Goal: Information Seeking & Learning: Learn about a topic

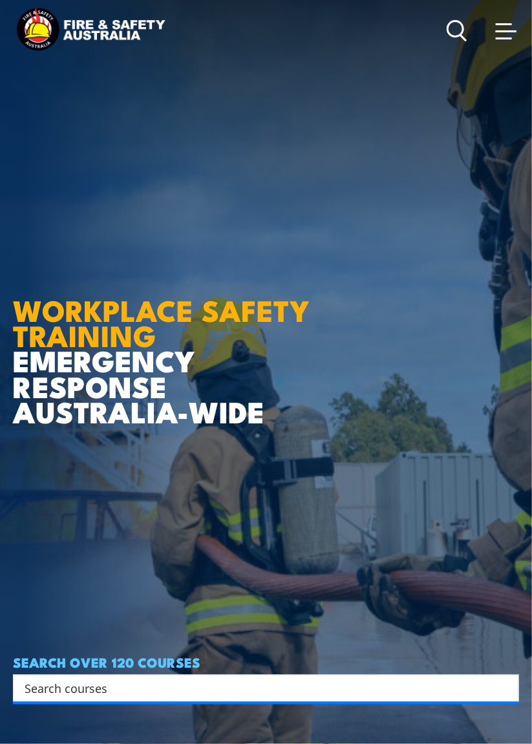
click at [507, 39] on span at bounding box center [503, 38] width 16 height 2
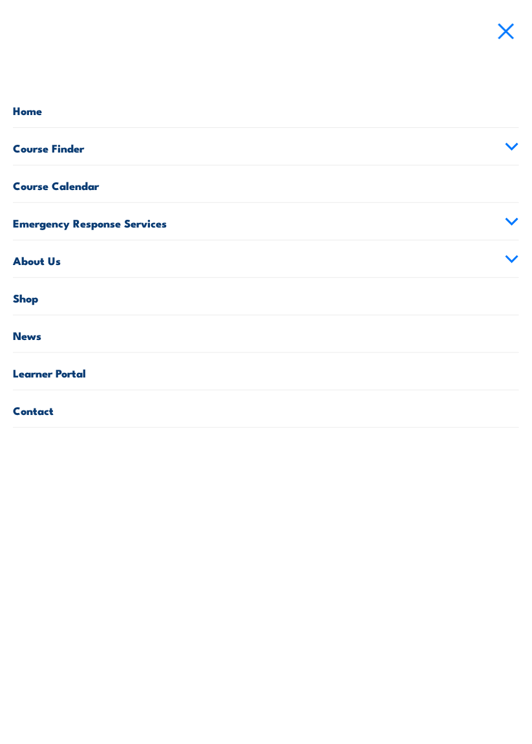
click at [295, 363] on link "Learner Portal" at bounding box center [266, 371] width 506 height 37
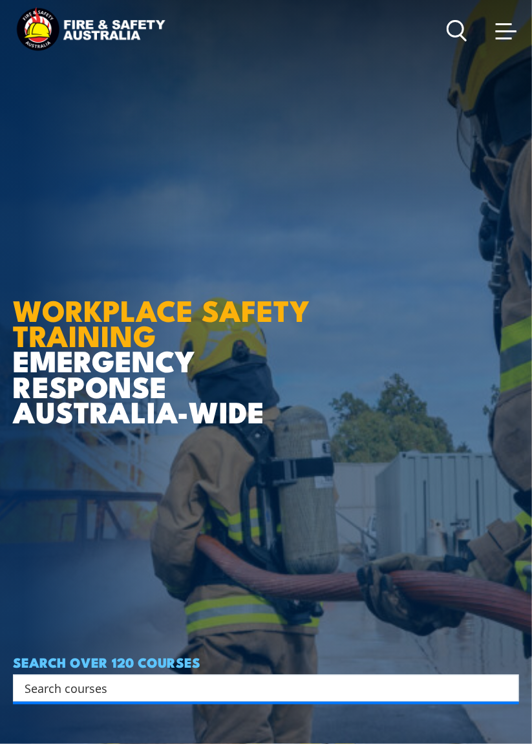
click at [457, 30] on icon at bounding box center [456, 30] width 21 height 21
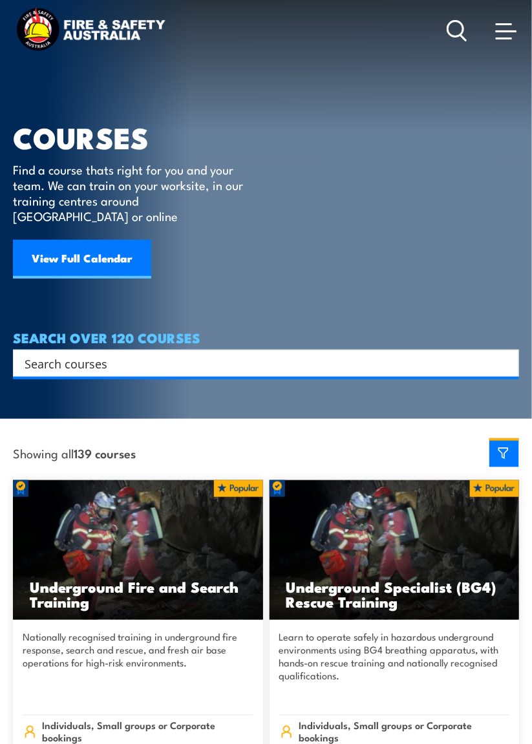
click at [451, 31] on icon at bounding box center [456, 30] width 21 height 21
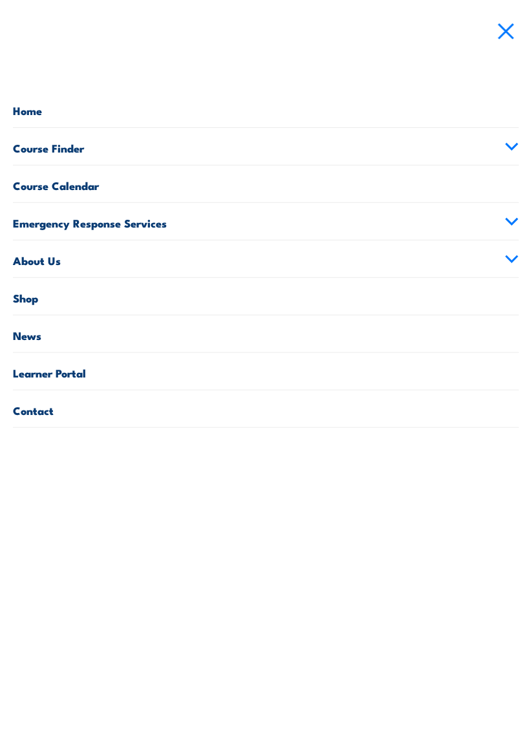
click at [406, 368] on link "Learner Portal" at bounding box center [266, 371] width 506 height 37
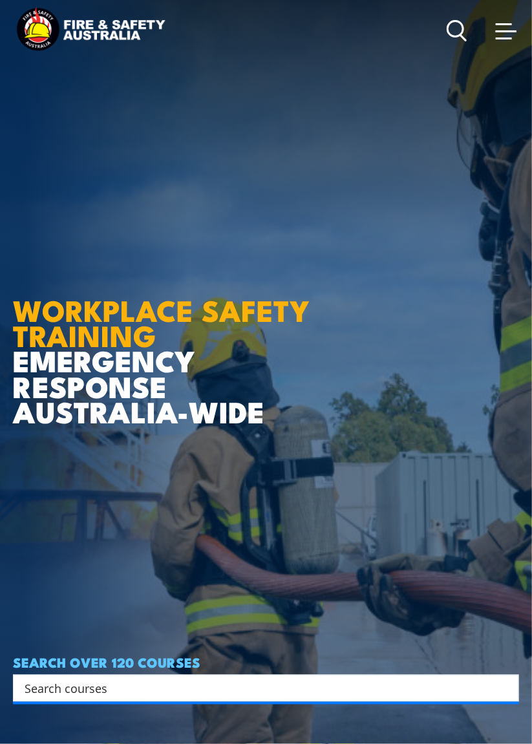
click at [508, 37] on span at bounding box center [503, 38] width 16 height 2
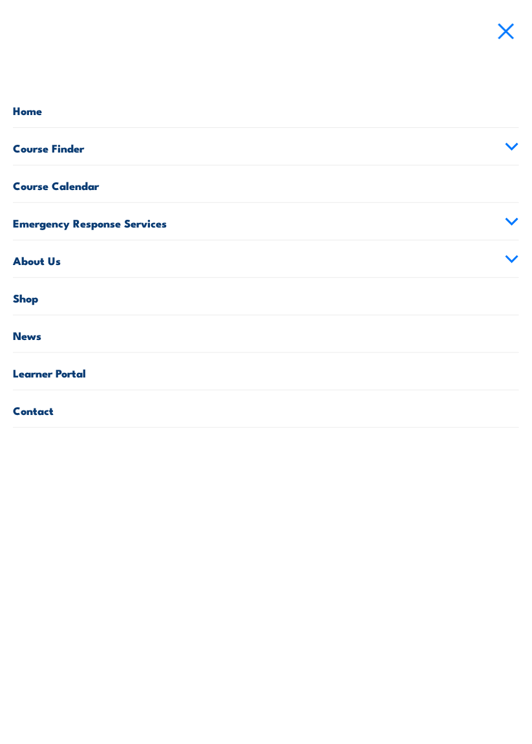
click at [31, 149] on link "Course Finder" at bounding box center [266, 146] width 506 height 37
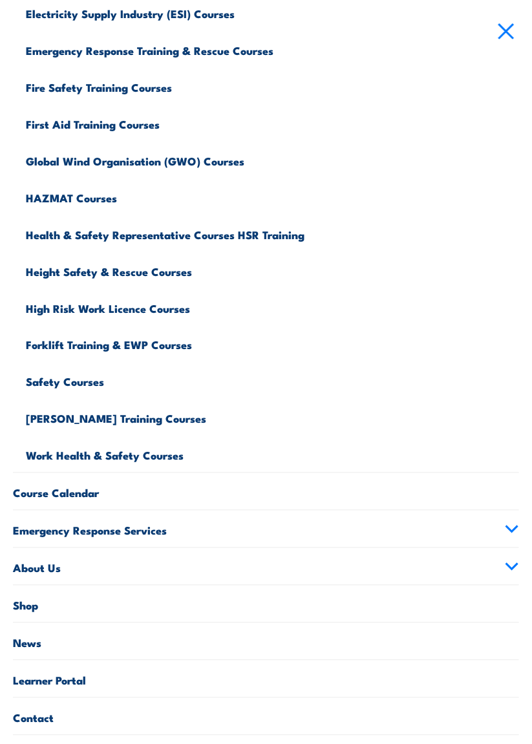
scroll to position [289, 0]
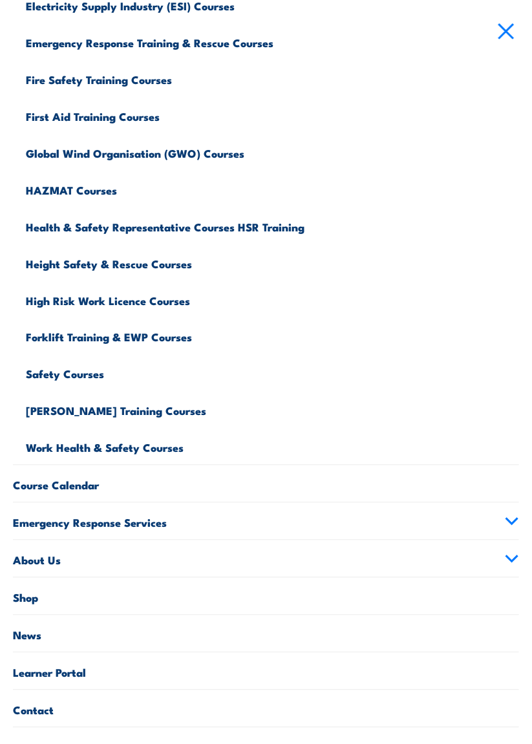
click at [256, 673] on link "Learner Portal" at bounding box center [266, 670] width 506 height 37
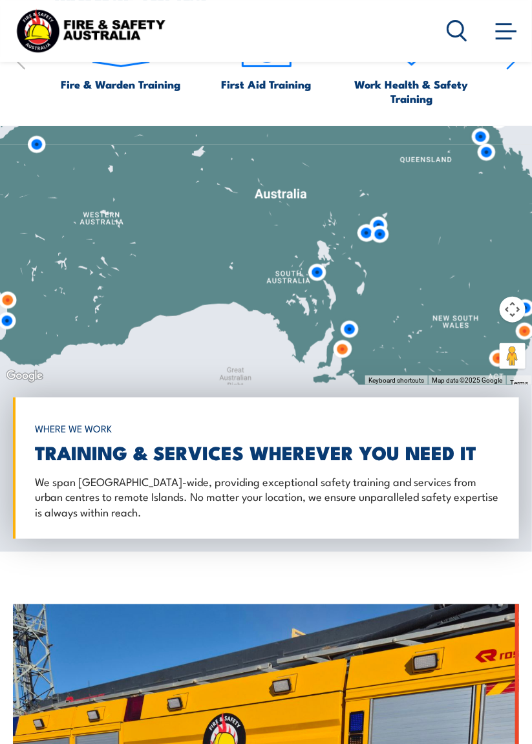
scroll to position [1304, 0]
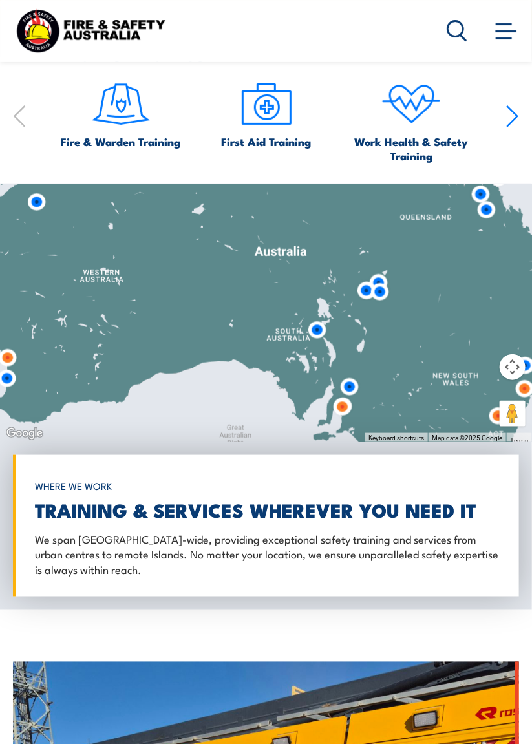
click at [501, 39] on span at bounding box center [503, 38] width 16 height 2
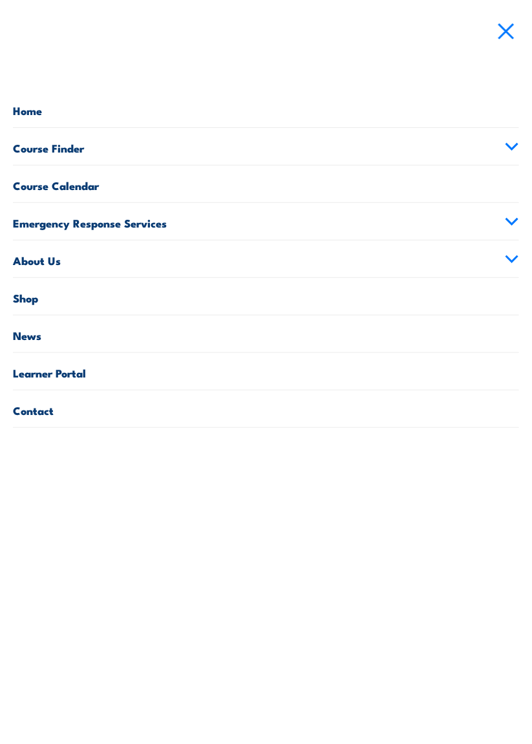
click at [41, 368] on link "Learner Portal" at bounding box center [266, 371] width 506 height 37
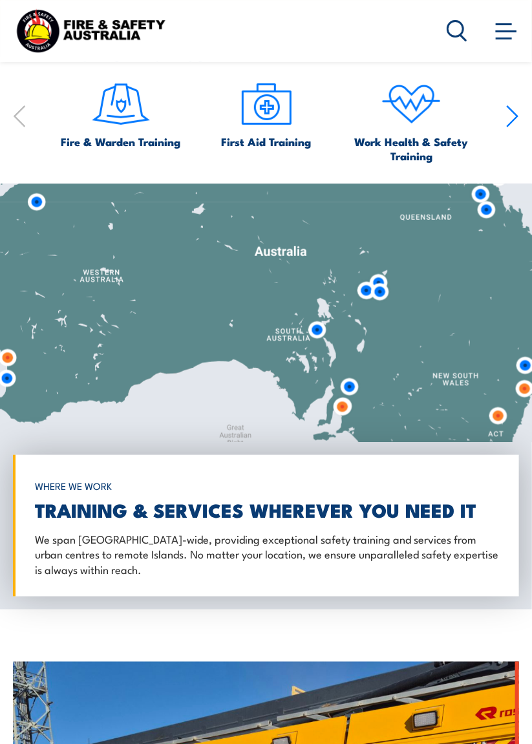
click at [460, 29] on icon at bounding box center [456, 30] width 21 height 21
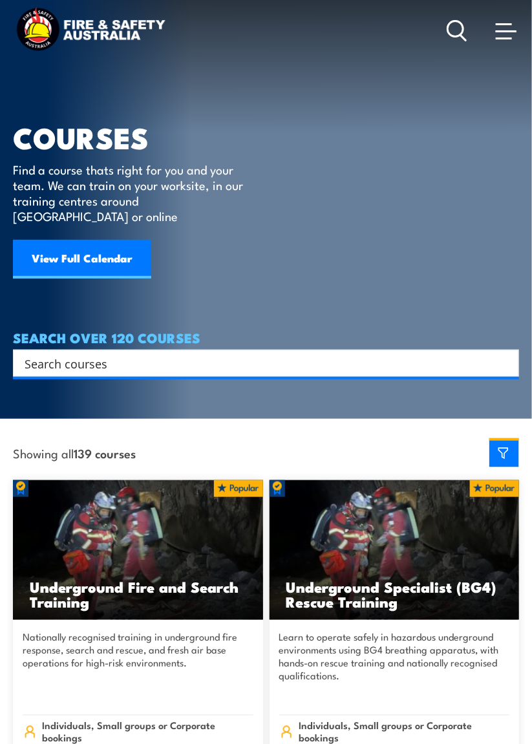
click at [47, 26] on img at bounding box center [90, 30] width 155 height 51
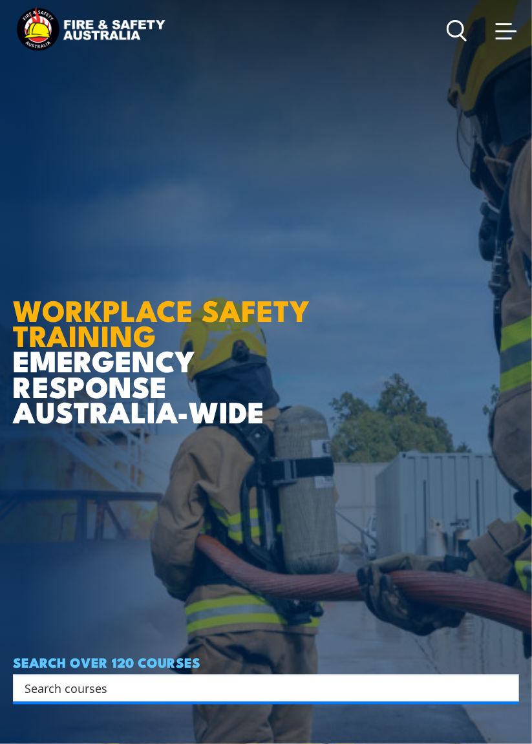
click at [507, 39] on span at bounding box center [503, 38] width 16 height 2
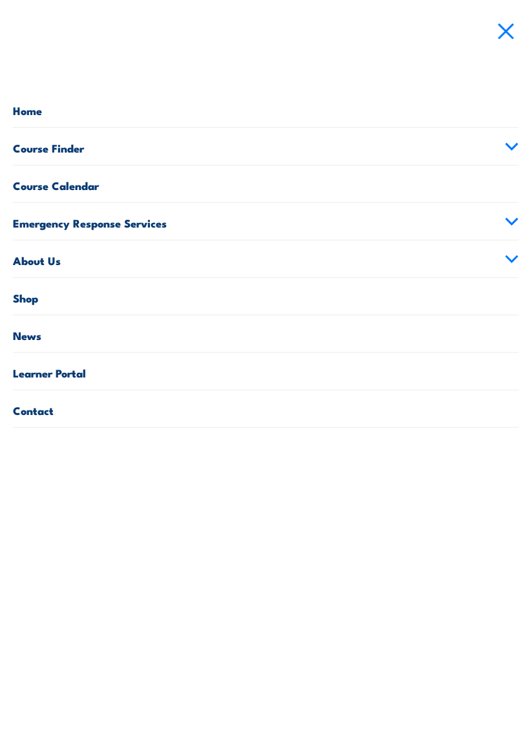
click at [34, 404] on link "Contact" at bounding box center [266, 408] width 506 height 37
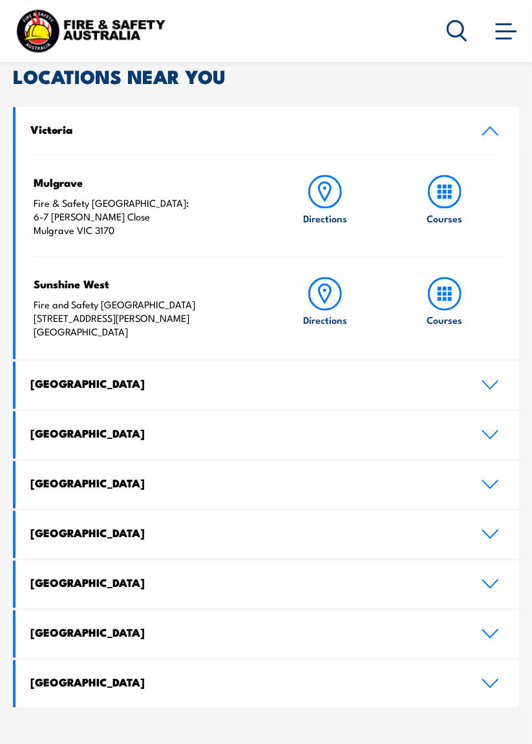
scroll to position [367, 0]
click at [494, 434] on icon at bounding box center [489, 435] width 17 height 10
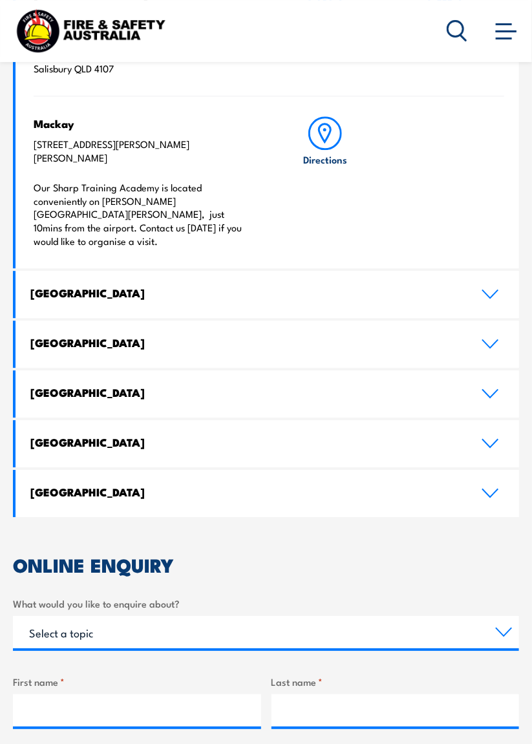
scroll to position [769, 0]
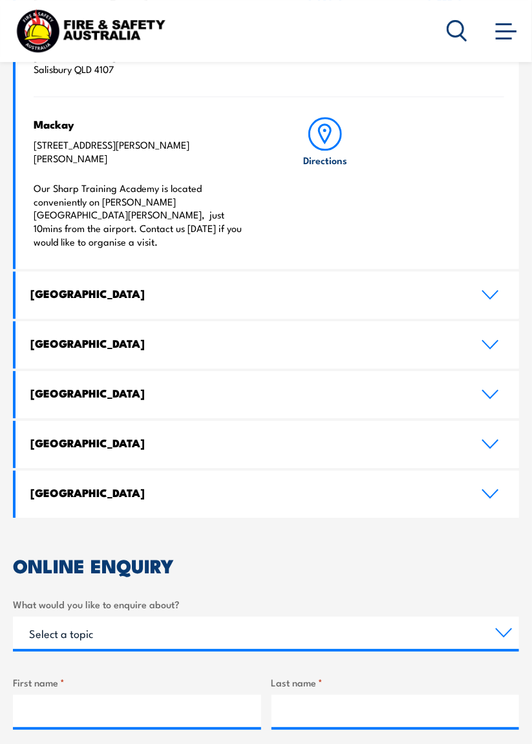
click at [43, 131] on h4 "Mackay" at bounding box center [143, 124] width 218 height 14
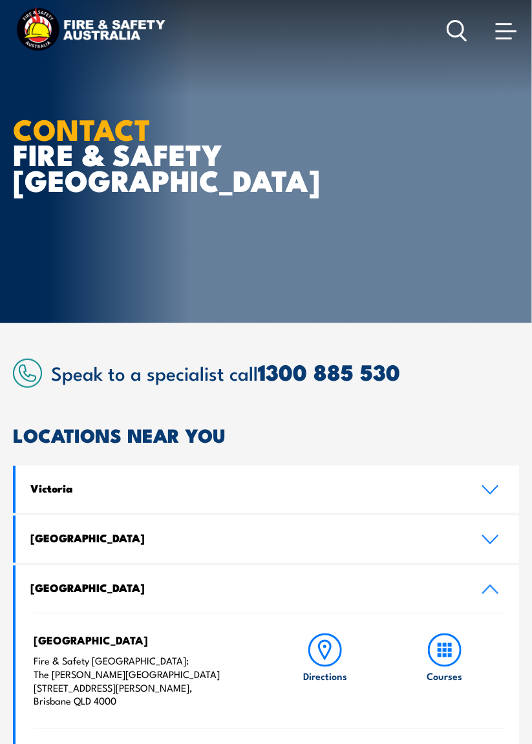
scroll to position [0, 0]
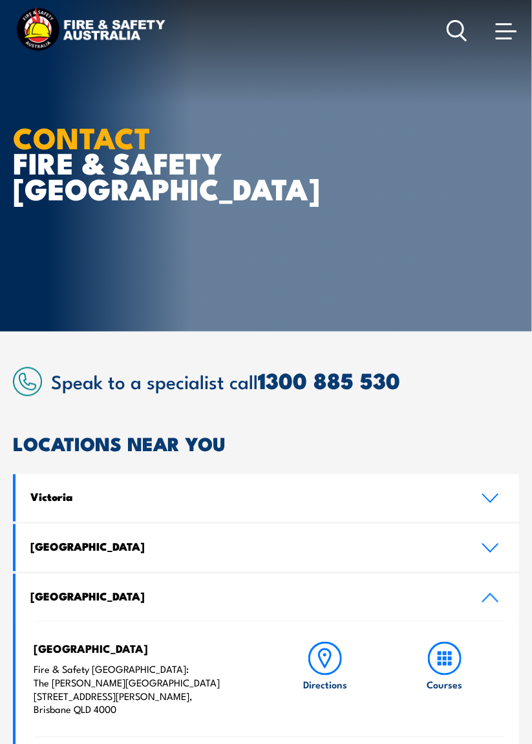
click at [508, 32] on span at bounding box center [505, 31] width 21 height 2
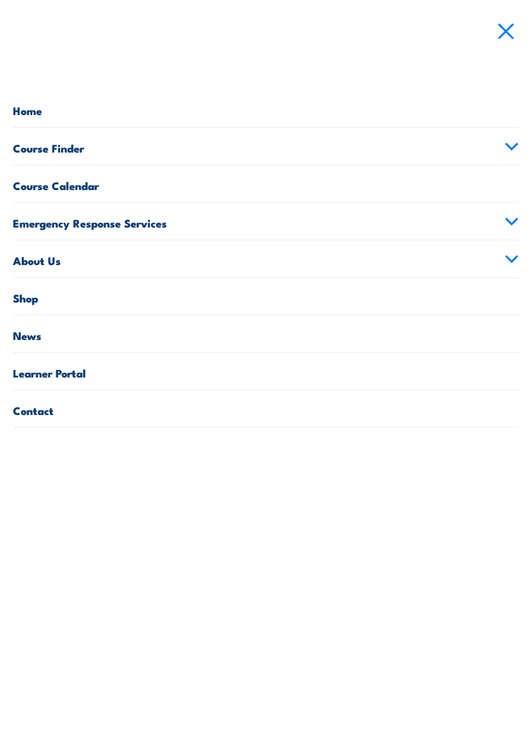
click at [61, 364] on link "Learner Portal" at bounding box center [266, 371] width 506 height 37
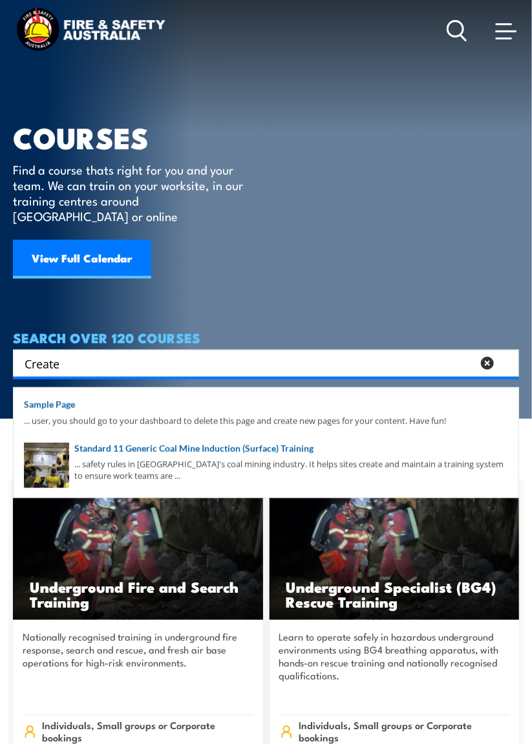
type input "Create"
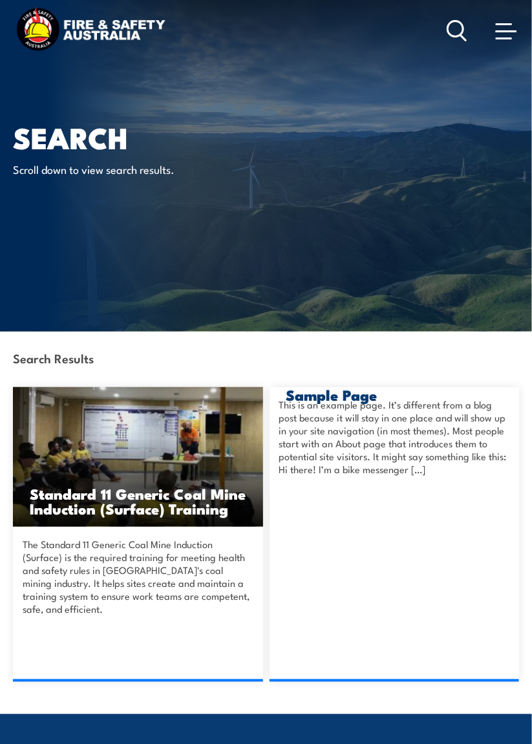
click at [53, 34] on img at bounding box center [90, 30] width 155 height 51
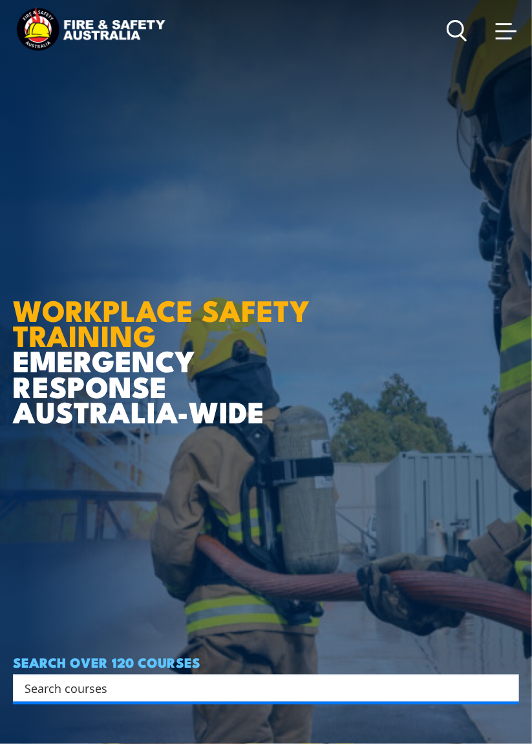
click at [456, 34] on icon at bounding box center [456, 30] width 21 height 21
click at [504, 29] on span at bounding box center [505, 30] width 21 height 14
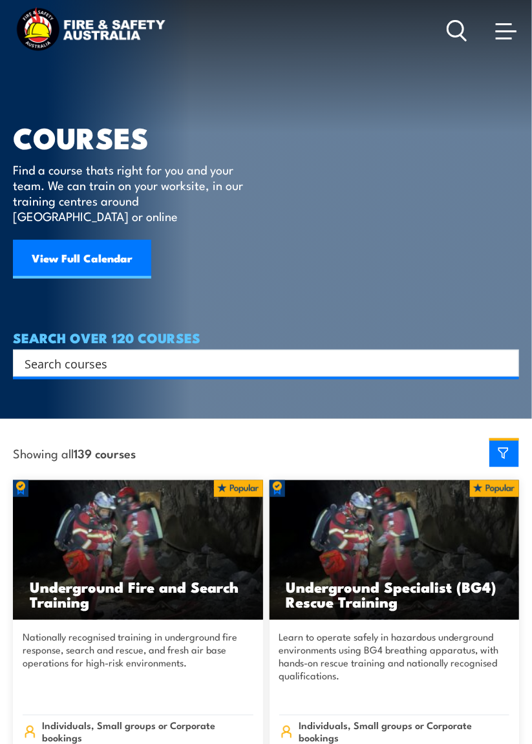
click at [505, 39] on span at bounding box center [503, 38] width 16 height 2
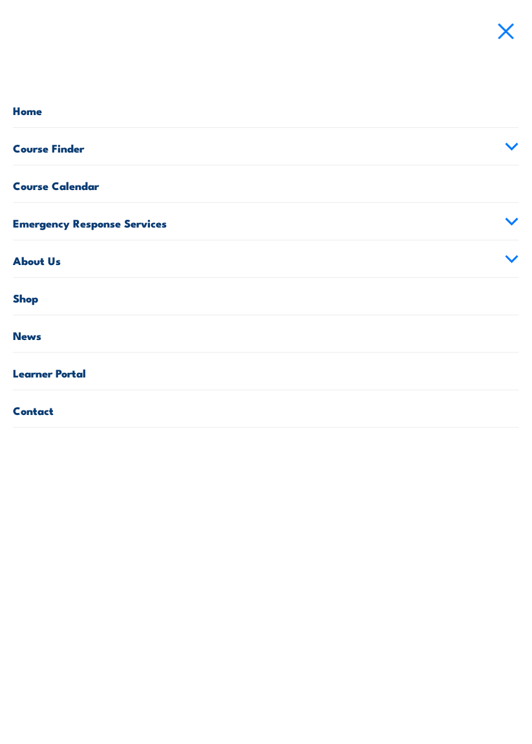
click at [333, 372] on link "Learner Portal" at bounding box center [266, 371] width 506 height 37
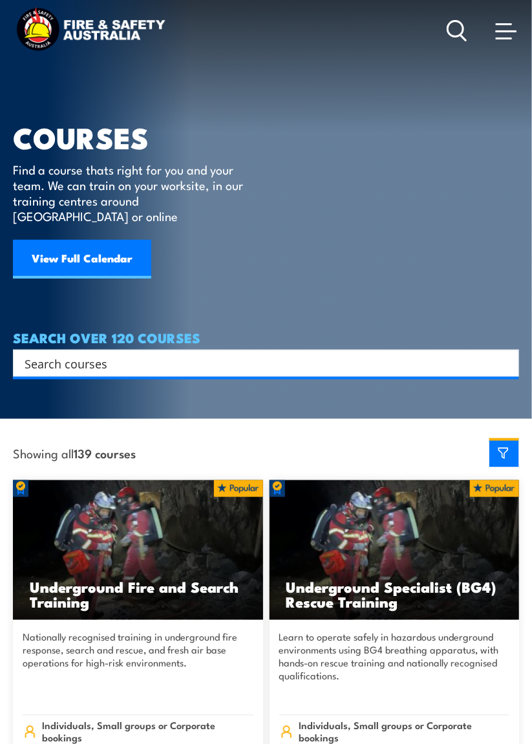
click at [514, 36] on span at bounding box center [505, 30] width 21 height 14
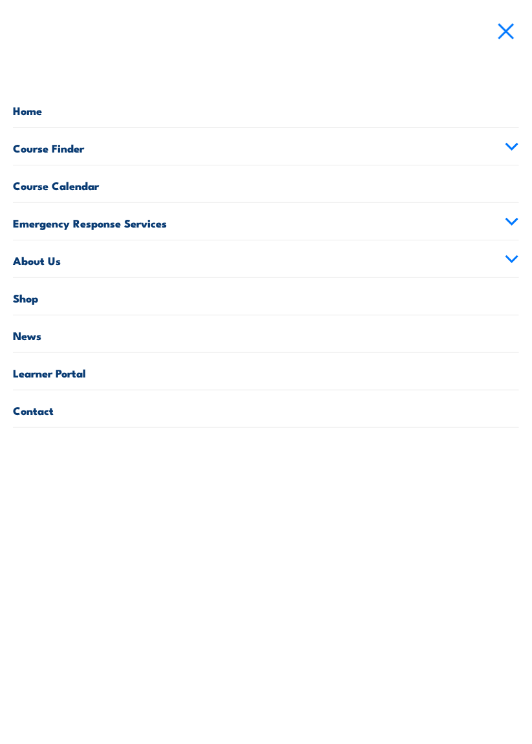
click at [362, 411] on link "Contact" at bounding box center [266, 408] width 506 height 37
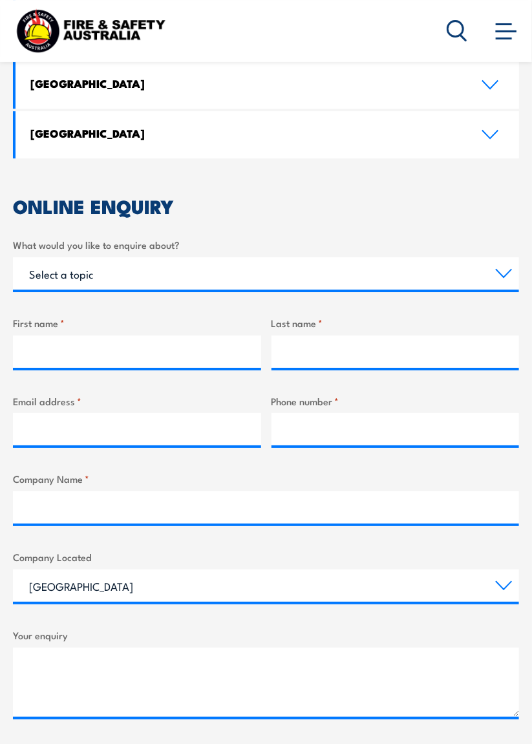
scroll to position [917, 0]
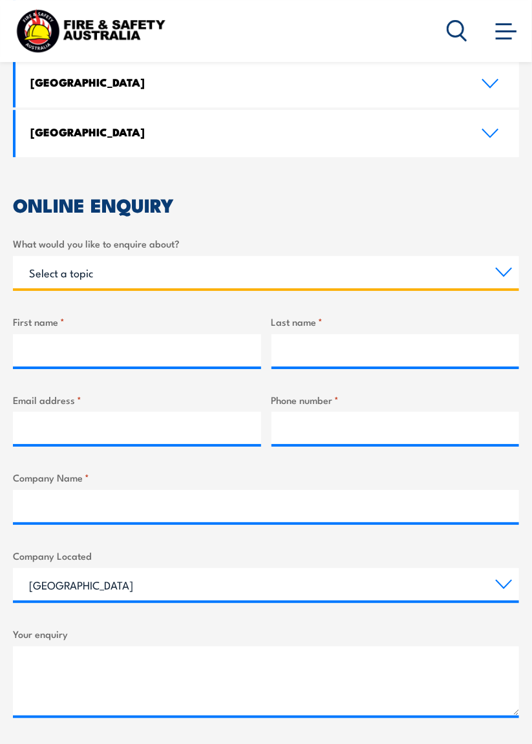
click at [496, 288] on select "Select a topic Training Emergency Response Services General Enquiry" at bounding box center [266, 272] width 506 height 32
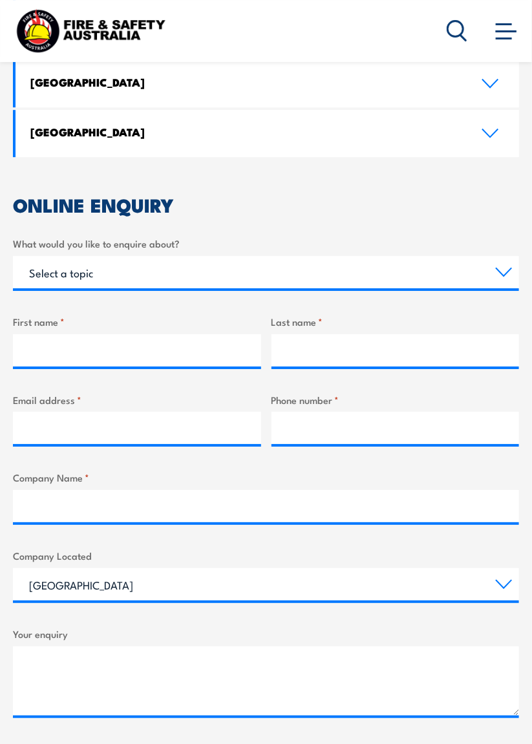
click at [425, 226] on div "ONLINE ENQUIRY What would you like to enquire about? Select a topic Training Em…" at bounding box center [266, 531] width 506 height 671
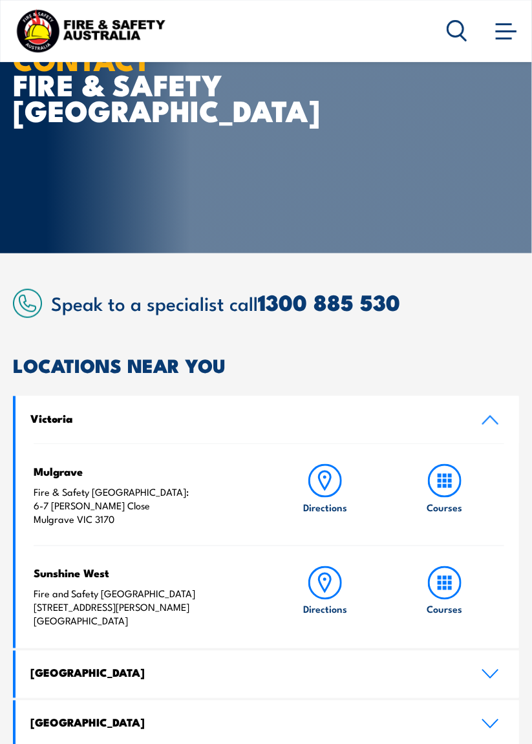
scroll to position [0, 0]
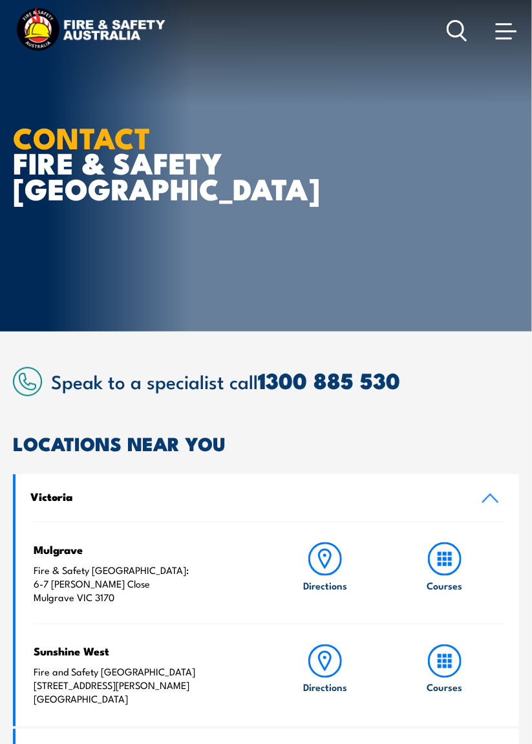
click at [501, 39] on span at bounding box center [503, 38] width 16 height 2
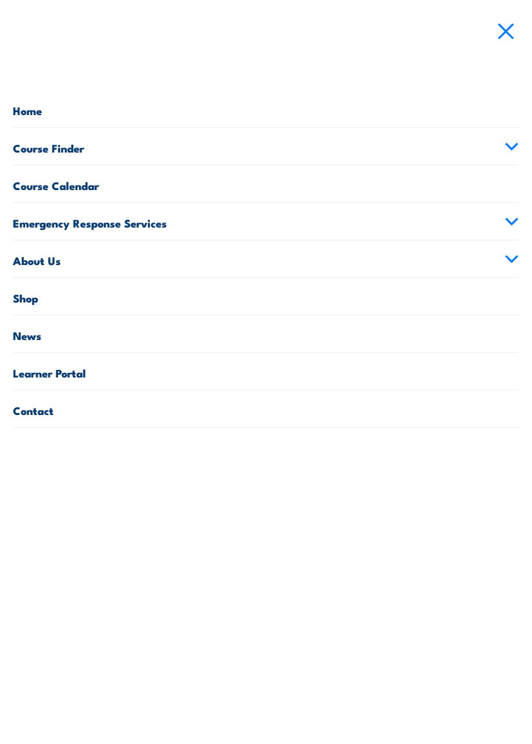
click at [510, 156] on link "Course Finder" at bounding box center [266, 146] width 506 height 37
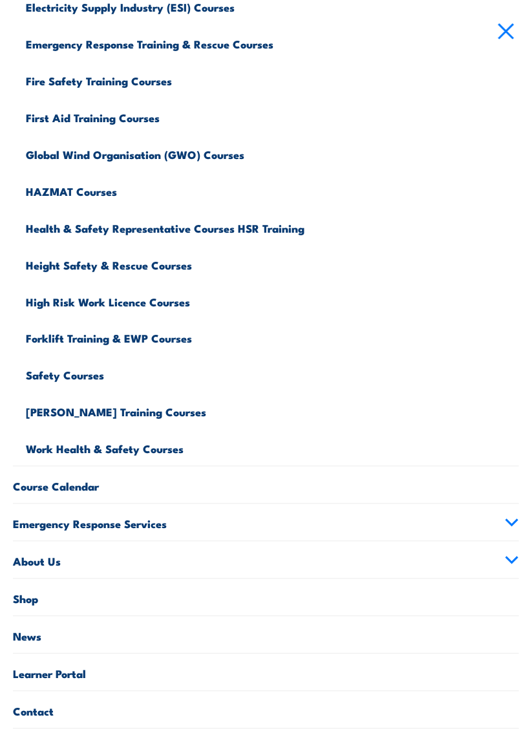
scroll to position [289, 0]
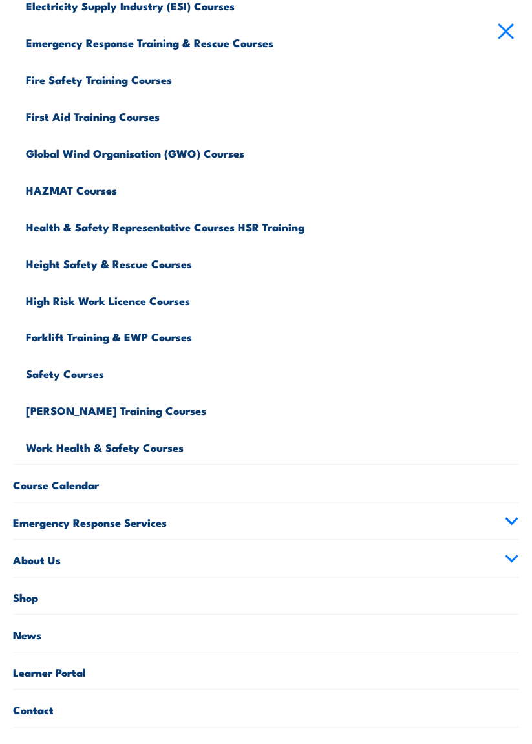
click at [506, 521] on icon at bounding box center [512, 521] width 14 height 9
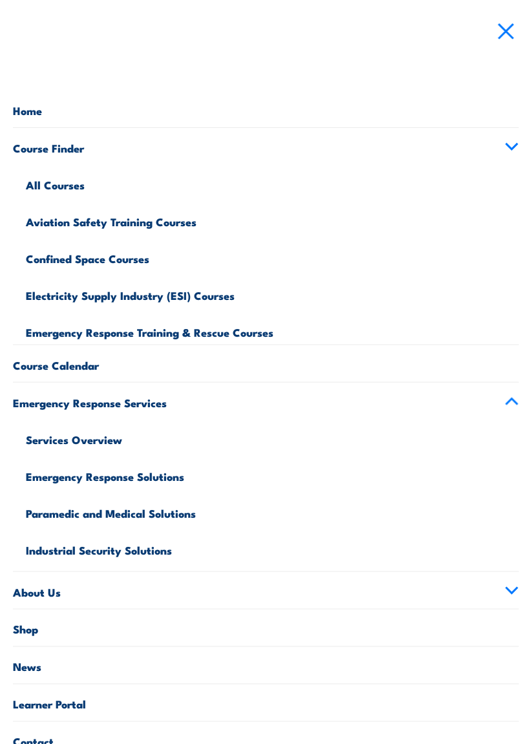
scroll to position [0, 0]
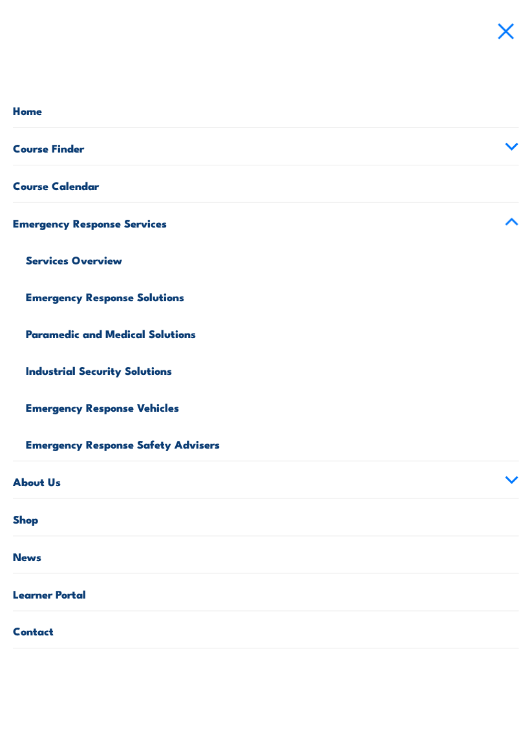
click at [441, 187] on link "Course Calendar" at bounding box center [266, 183] width 506 height 37
click at [50, 184] on link "Course Calendar" at bounding box center [266, 183] width 506 height 37
click at [504, 225] on link "Emergency Response Services" at bounding box center [266, 221] width 506 height 37
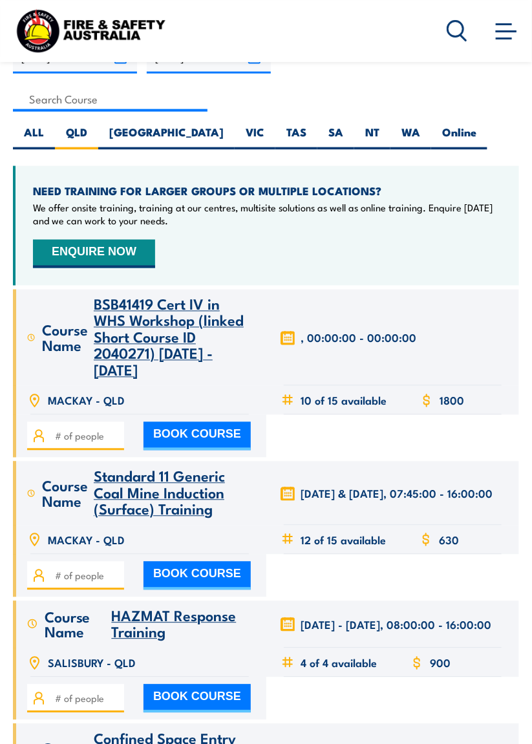
scroll to position [388, 0]
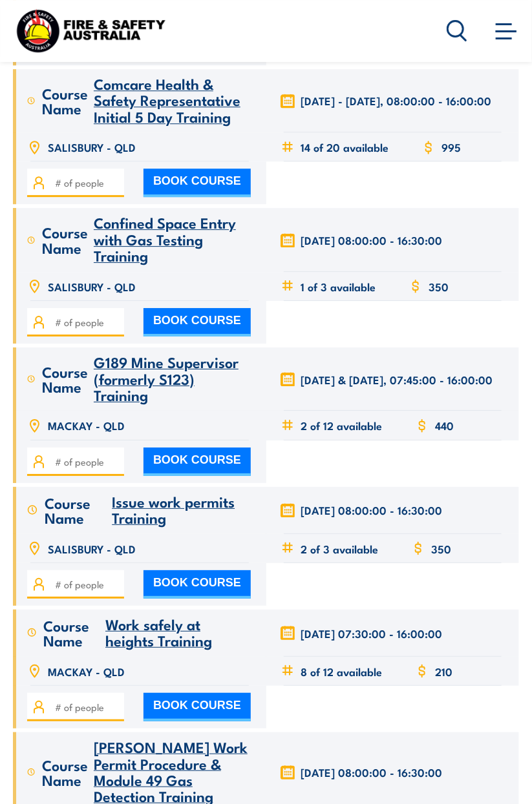
scroll to position [866, 0]
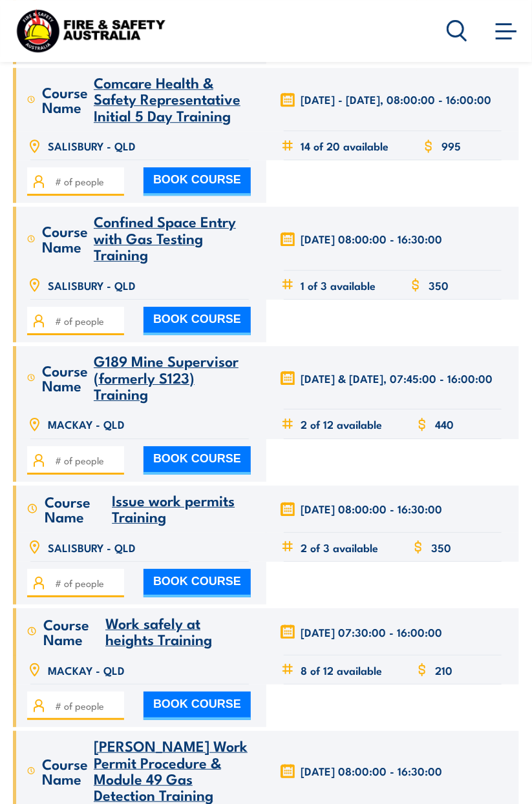
click at [336, 425] on span "2 of 12 available" at bounding box center [341, 424] width 81 height 15
click at [115, 386] on span "G189 Mine Supervisor (formerly S123) Training" at bounding box center [166, 376] width 145 height 55
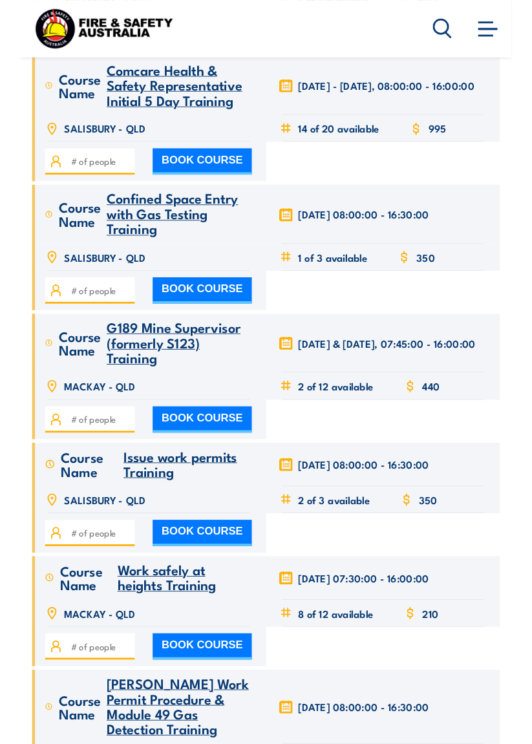
scroll to position [928, 0]
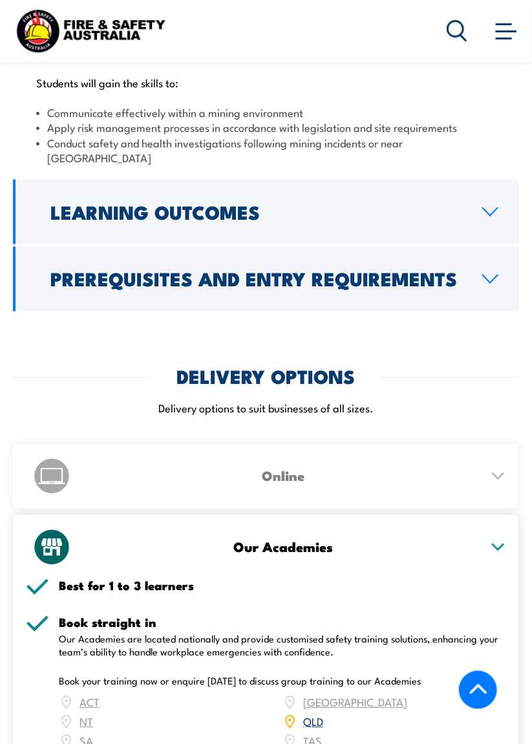
scroll to position [1603, 0]
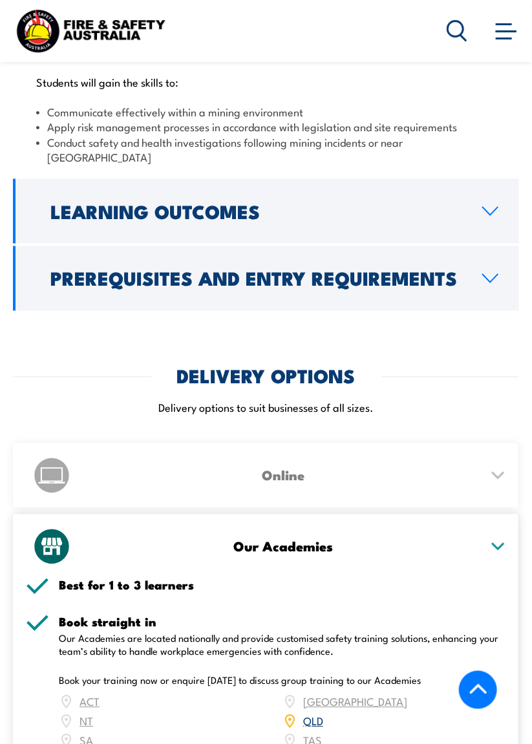
click at [480, 311] on link "Prerequisites and Entry Requirements" at bounding box center [266, 278] width 506 height 65
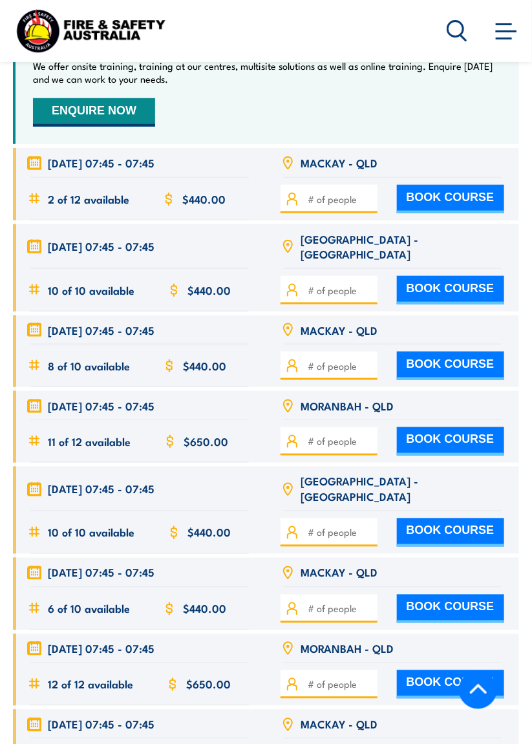
scroll to position [2682, 0]
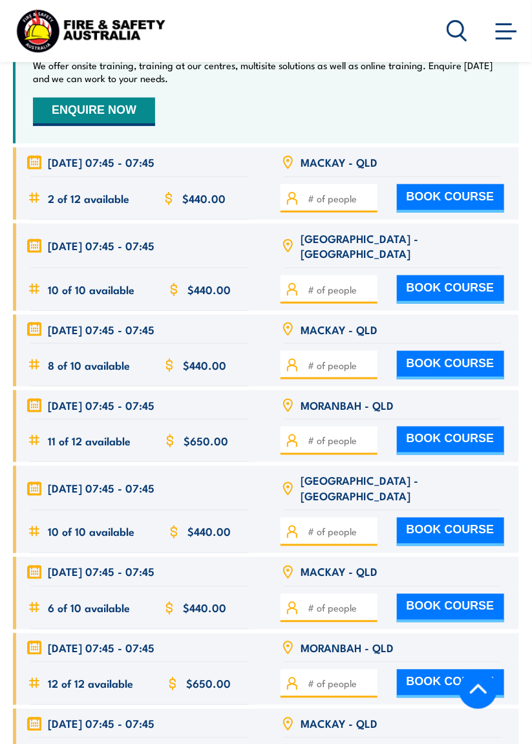
click at [329, 205] on input "number" at bounding box center [340, 198] width 65 height 14
click at [430, 143] on div "NEED TRAINING FOR LARGER GROUPS OR MULTIPLE LOCATIONS? We offer onsite training…" at bounding box center [266, 84] width 506 height 120
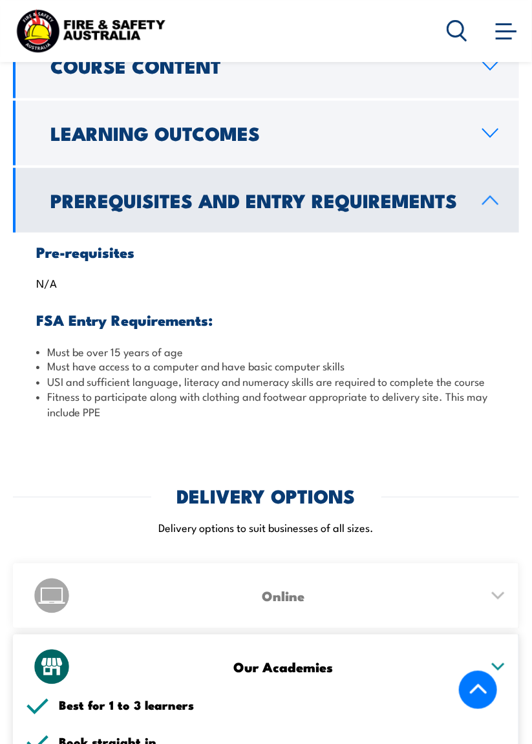
scroll to position [1496, 0]
